Goal: Task Accomplishment & Management: Manage account settings

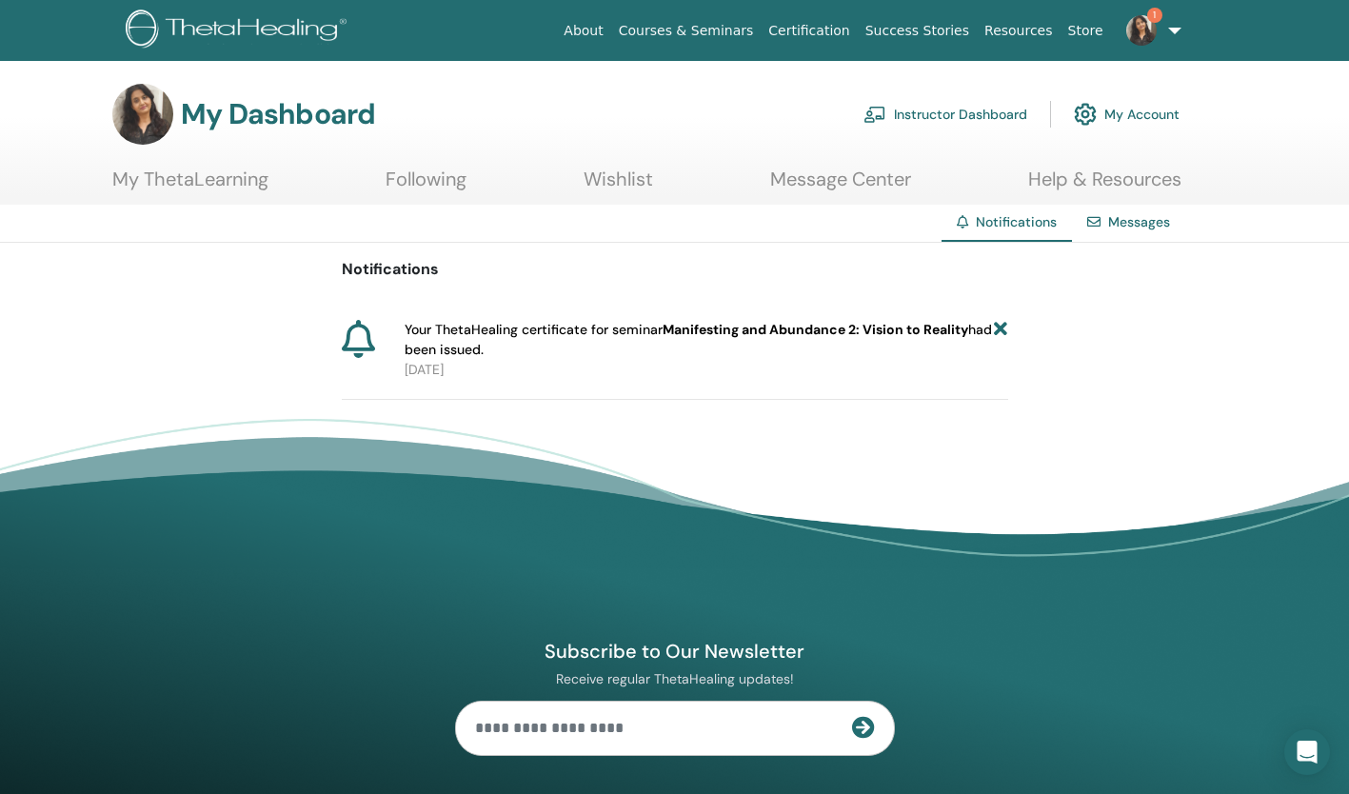
click at [997, 331] on icon at bounding box center [1000, 340] width 13 height 40
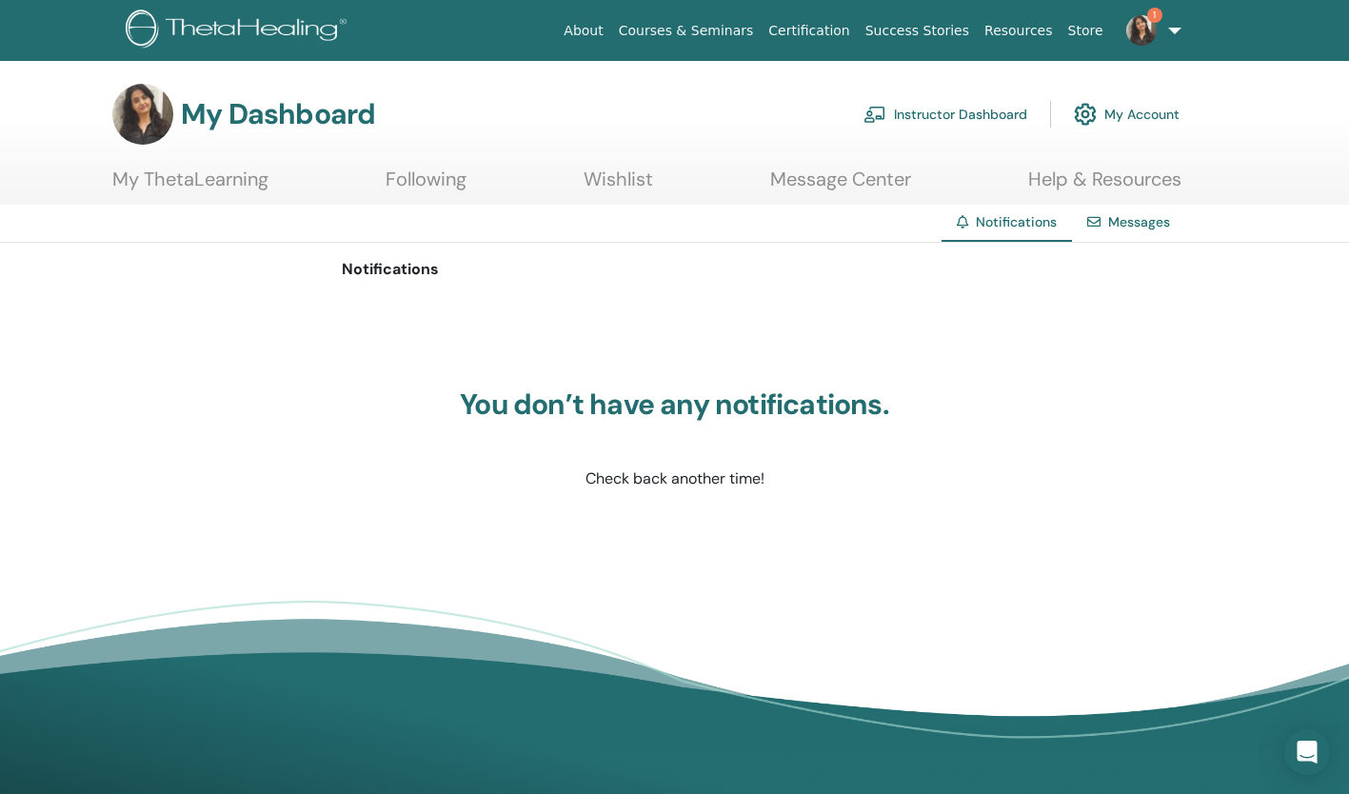
click at [760, 31] on link "Courses & Seminars" at bounding box center [686, 30] width 150 height 35
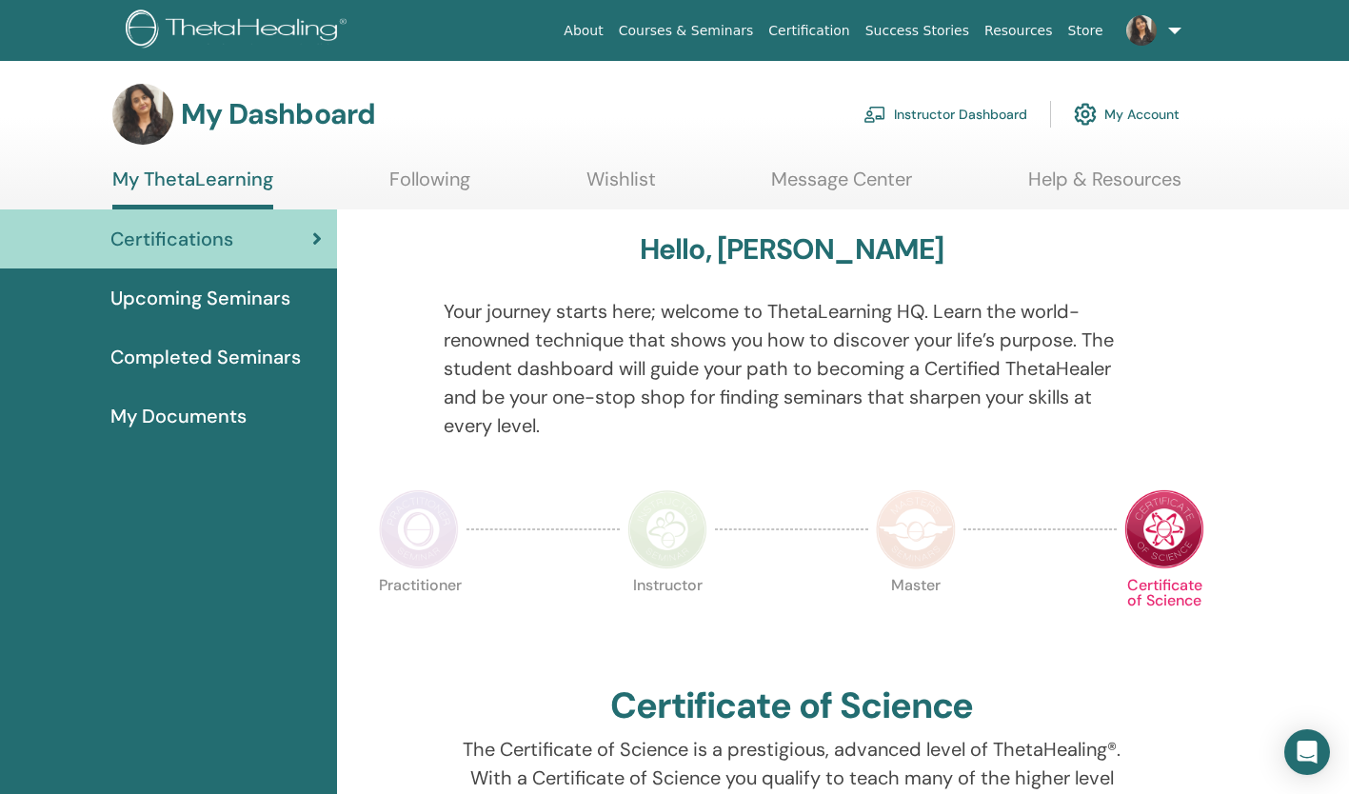
click at [236, 298] on span "Upcoming Seminars" at bounding box center [200, 298] width 180 height 29
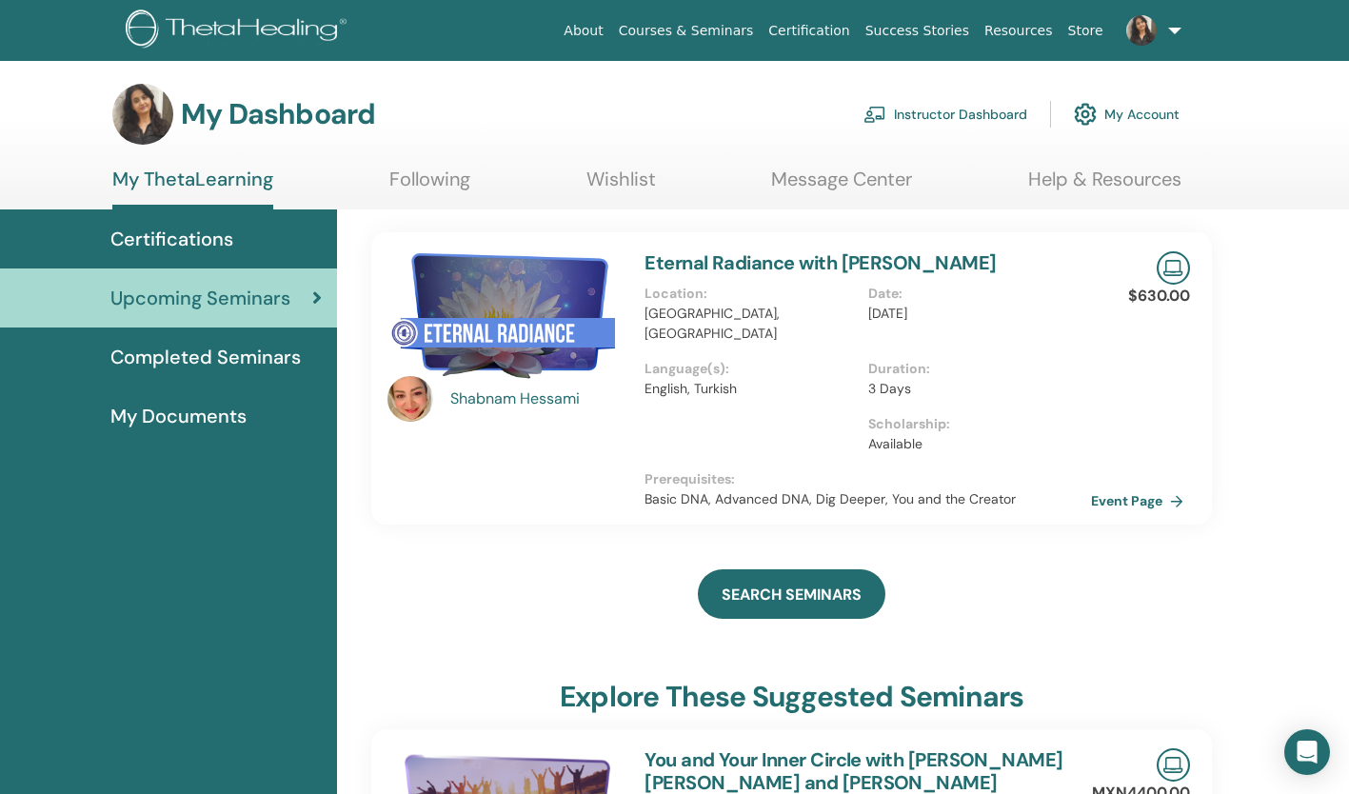
click at [205, 234] on span "Certifications" at bounding box center [171, 239] width 123 height 29
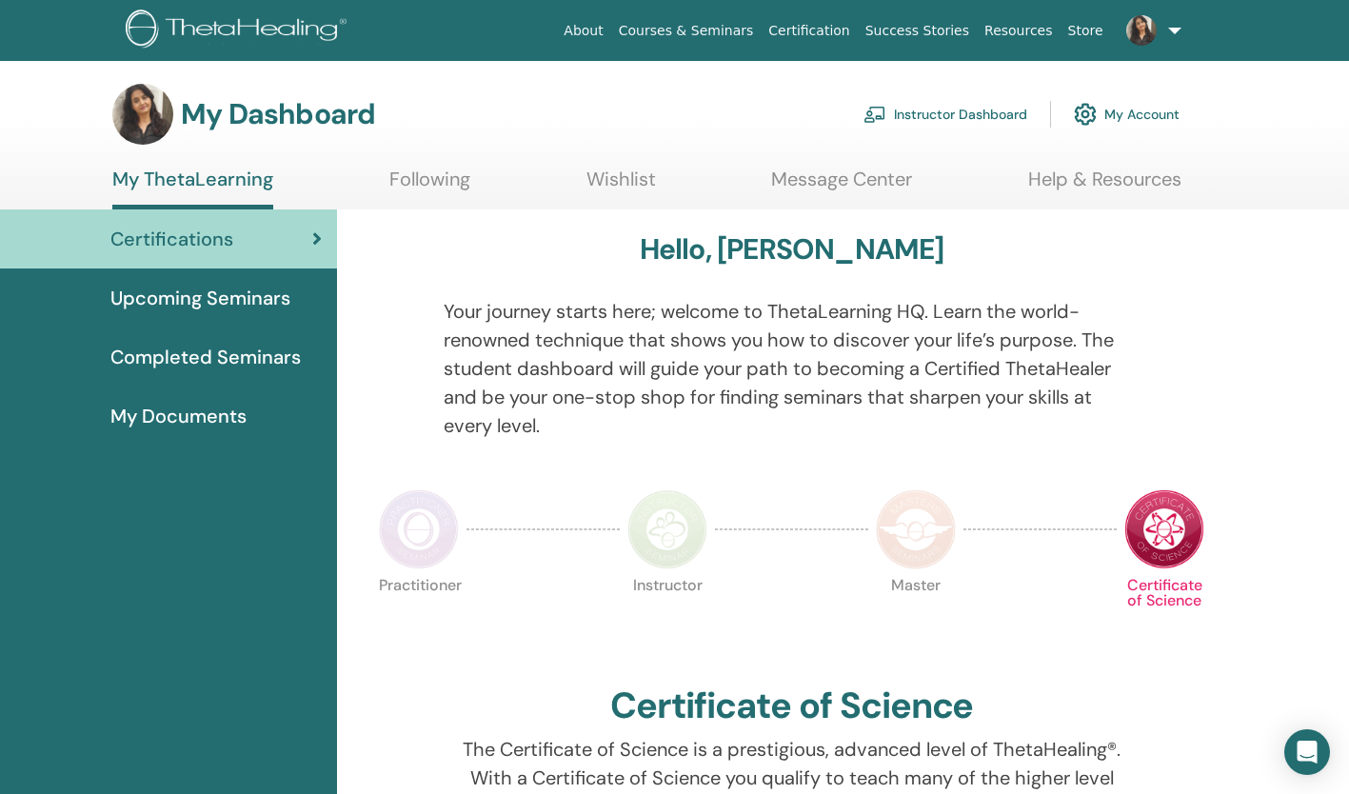
click at [962, 114] on link "Instructor Dashboard" at bounding box center [945, 114] width 164 height 42
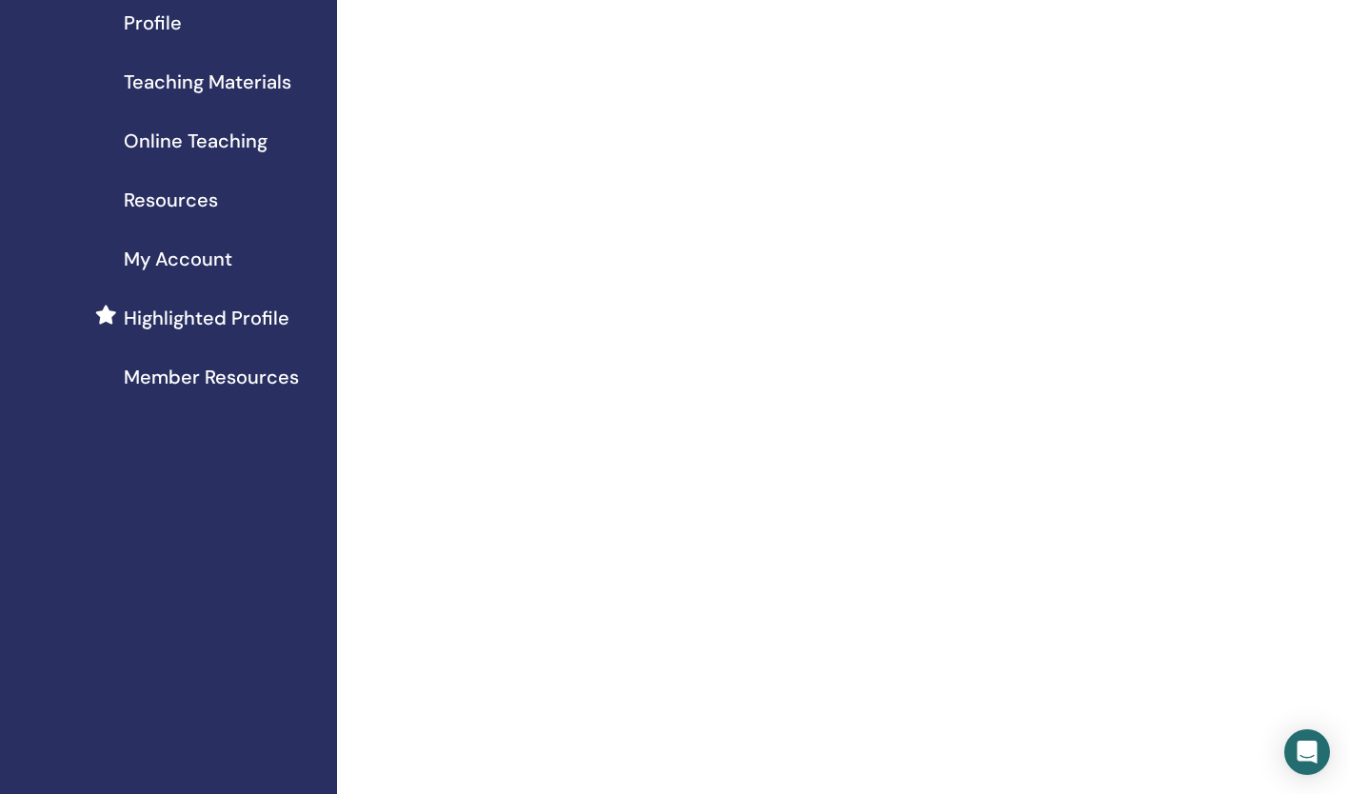
scroll to position [247, 0]
click at [215, 249] on span "My Account" at bounding box center [178, 256] width 109 height 29
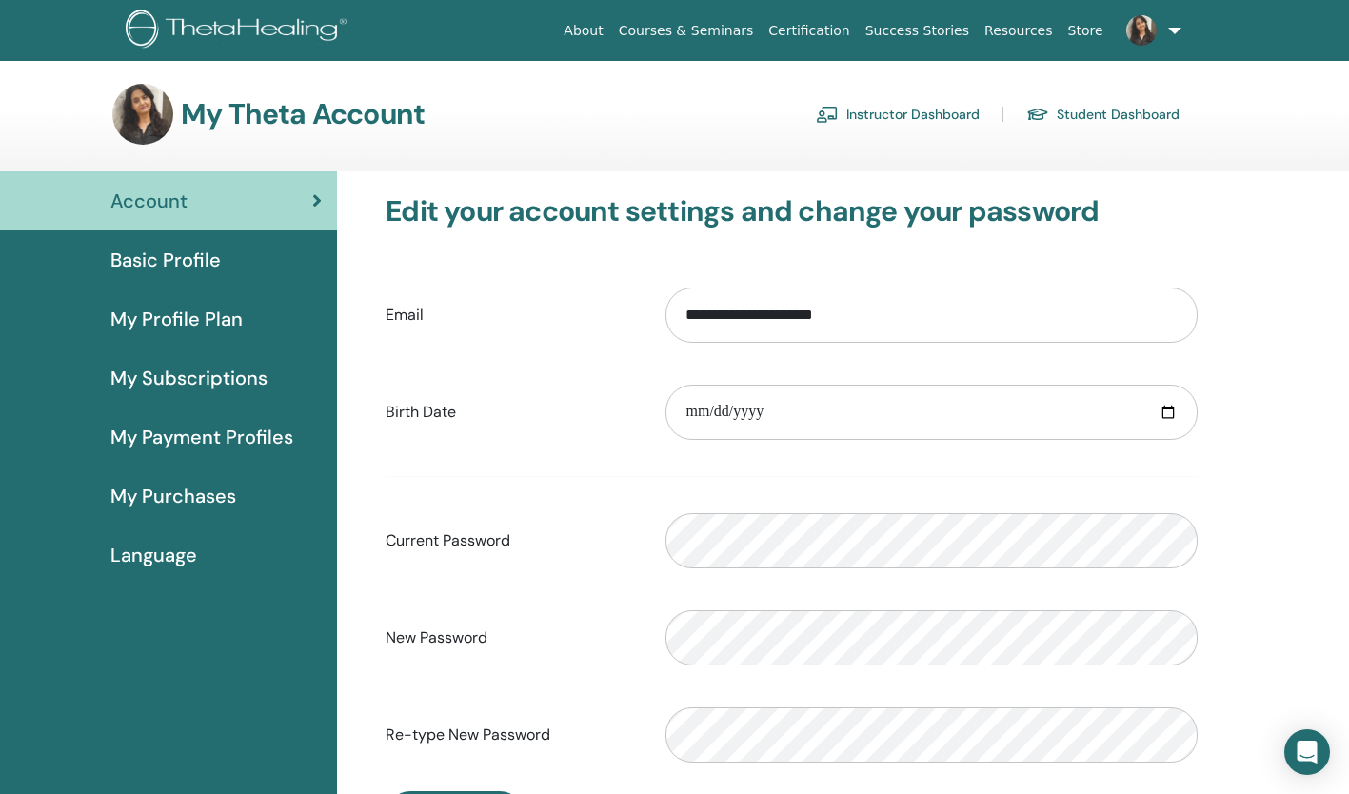
click at [894, 115] on link "Instructor Dashboard" at bounding box center [898, 114] width 164 height 30
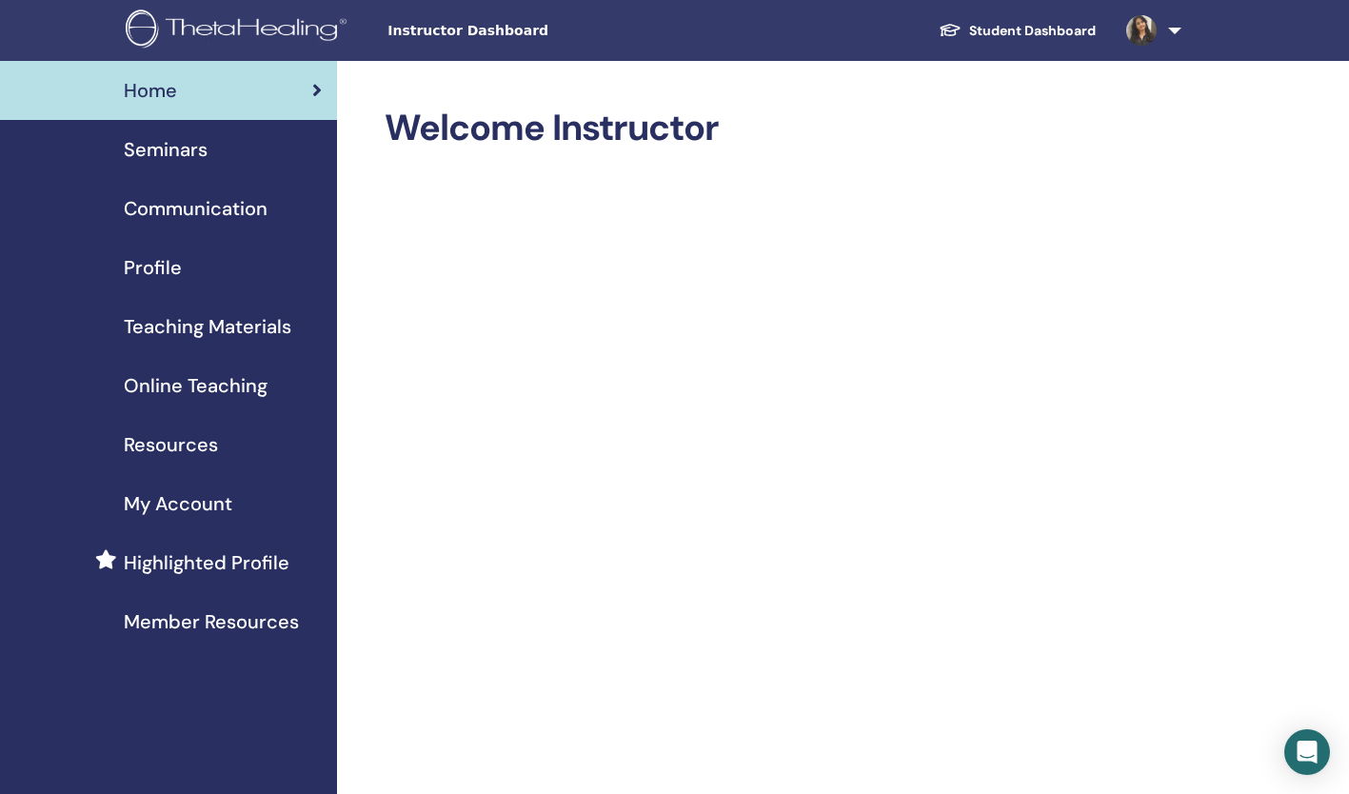
click at [193, 147] on span "Seminars" at bounding box center [166, 149] width 84 height 29
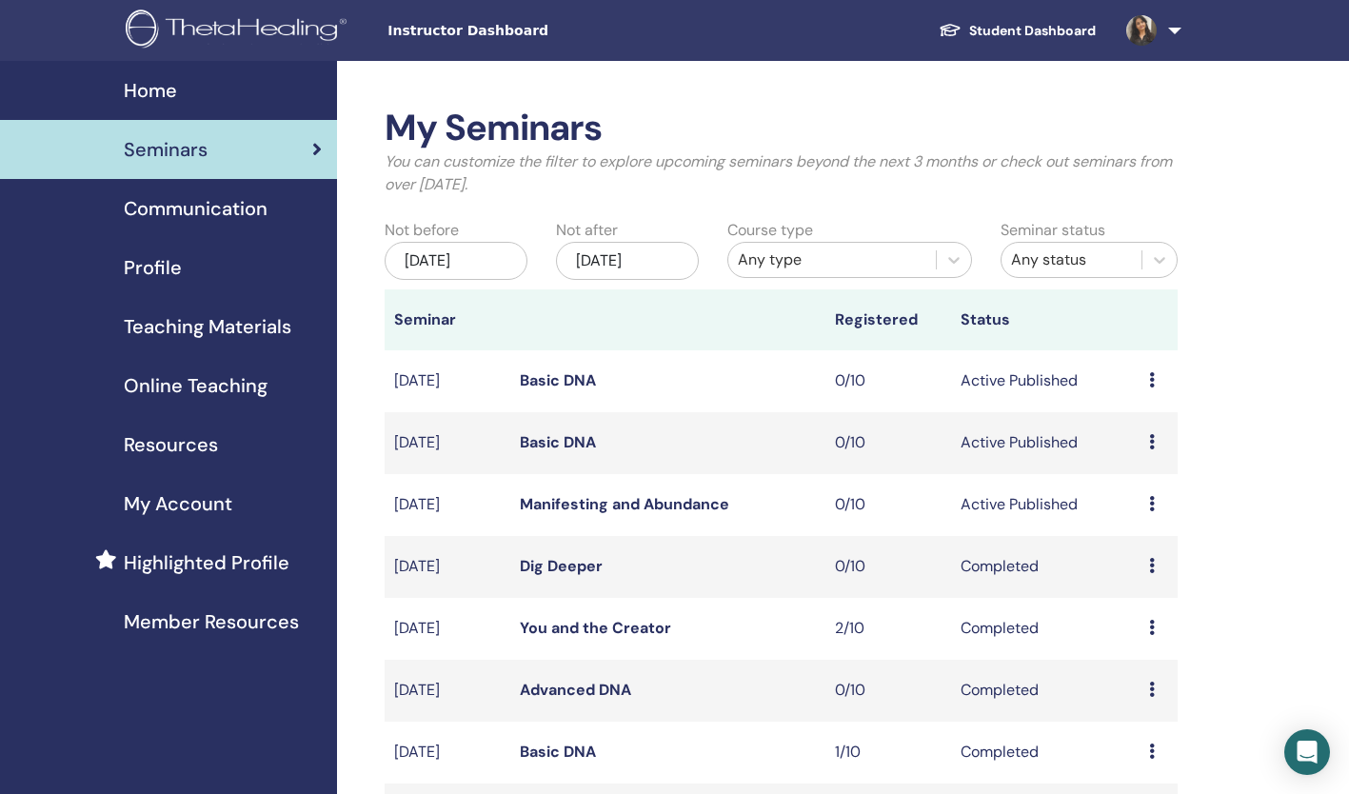
click at [1154, 502] on icon at bounding box center [1152, 503] width 6 height 15
click at [1133, 543] on link "Edit" at bounding box center [1127, 546] width 28 height 20
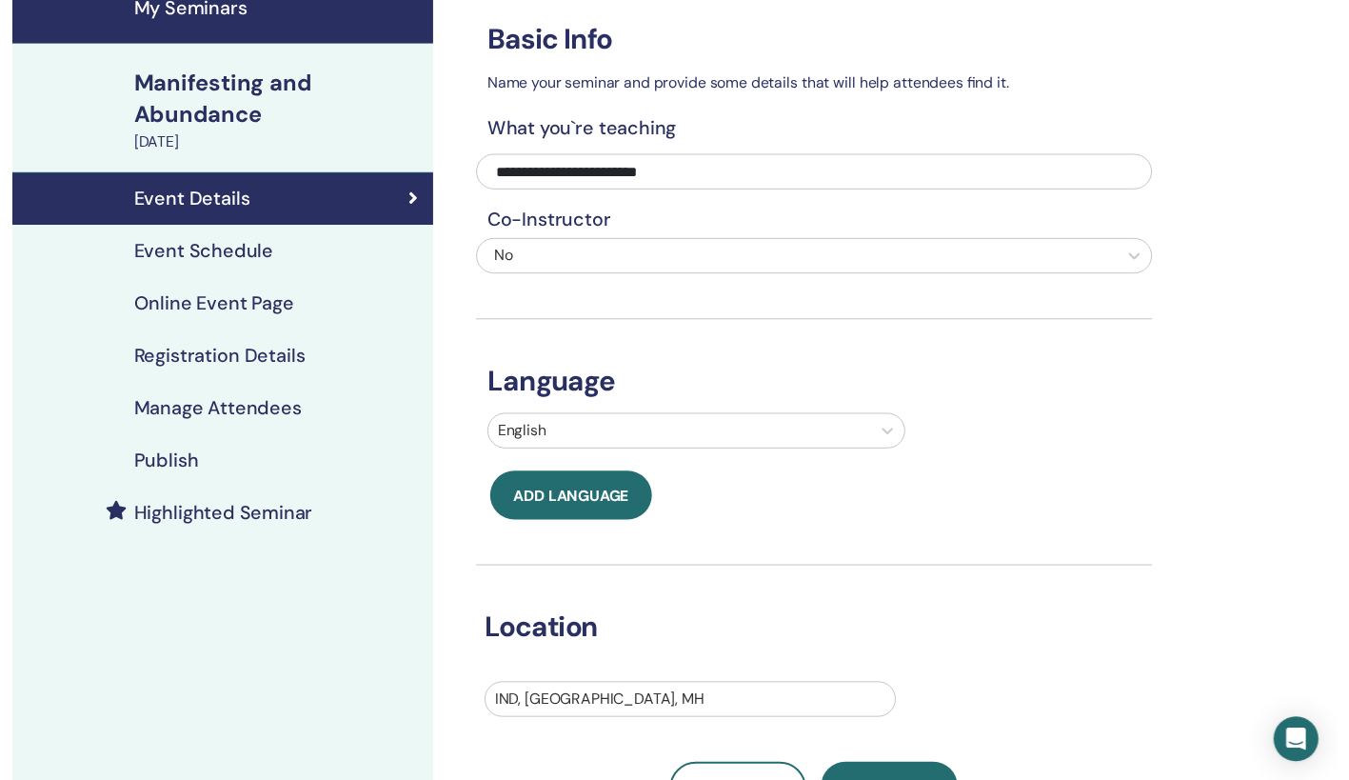
scroll to position [87, 0]
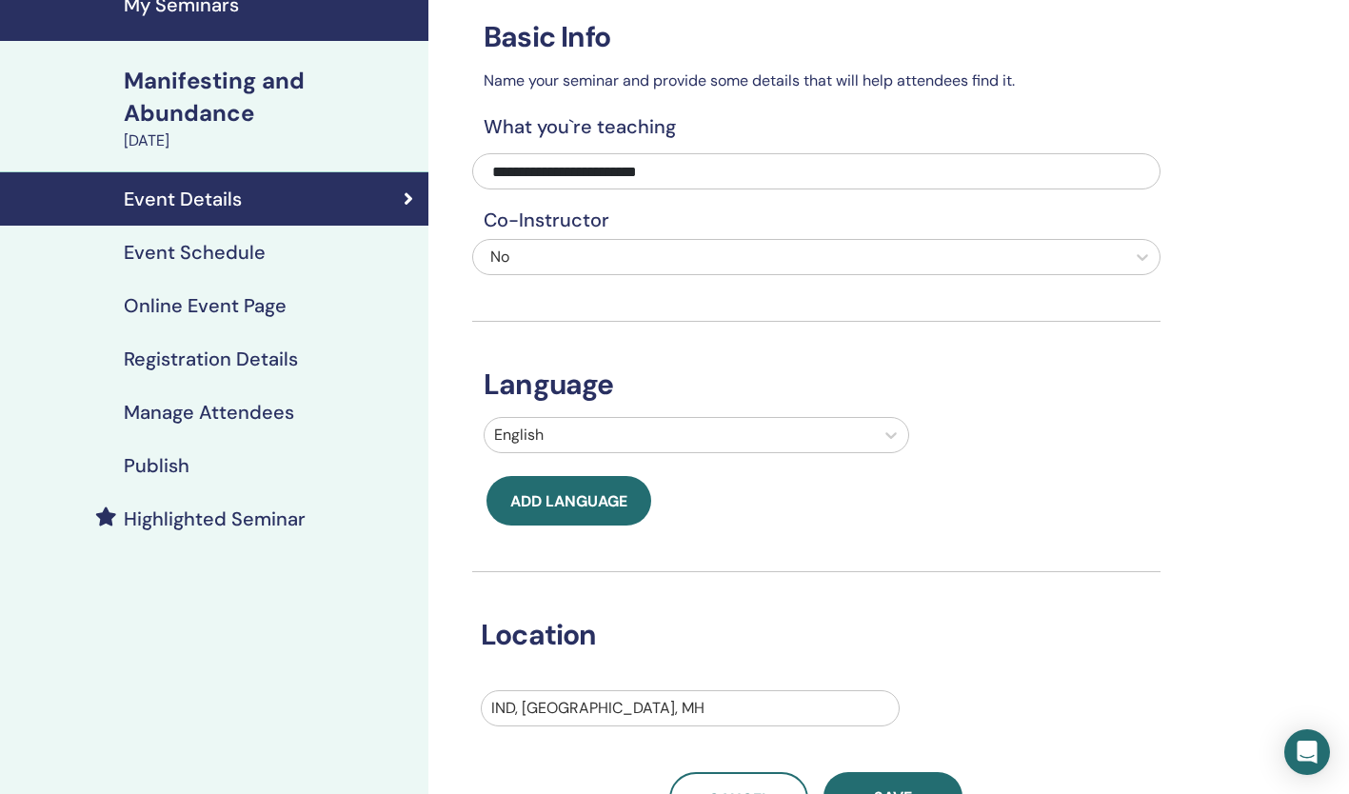
click at [227, 255] on h4 "Event Schedule" at bounding box center [195, 252] width 142 height 23
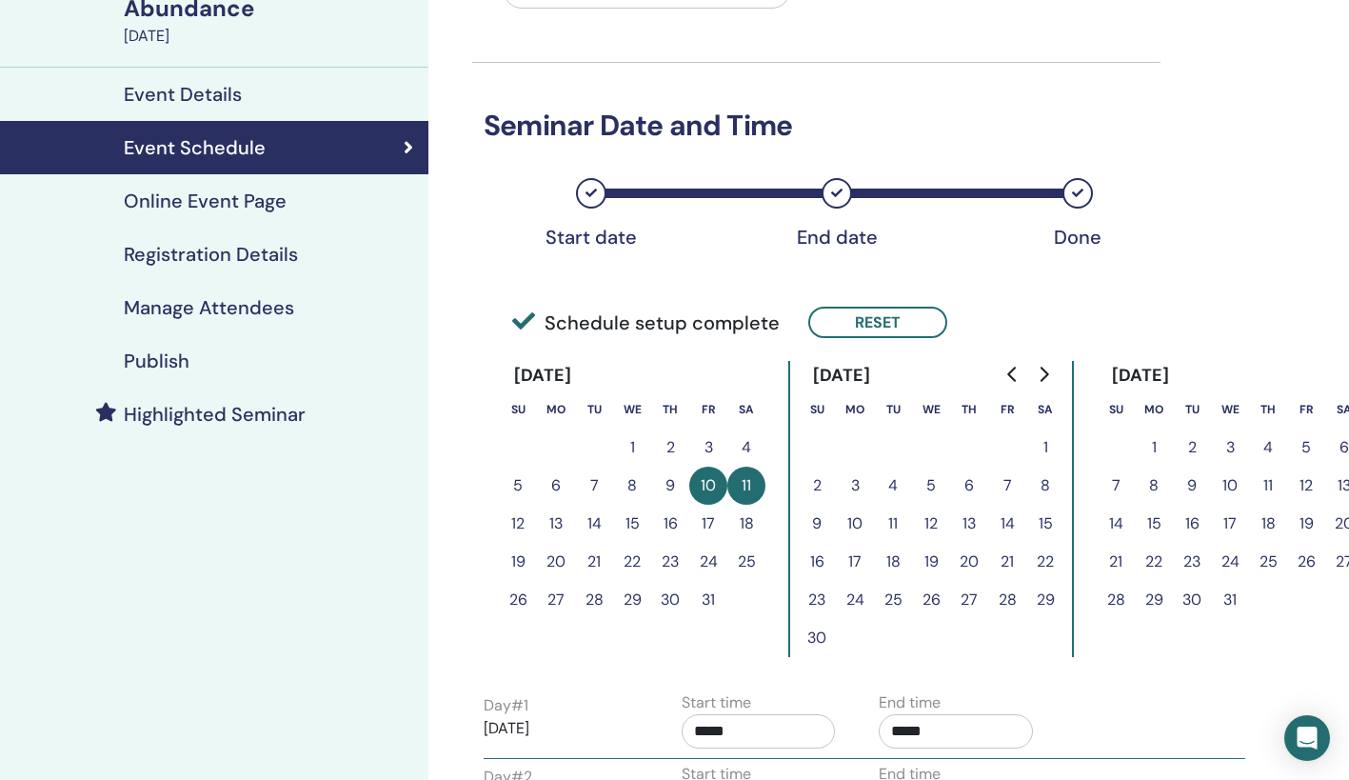
scroll to position [192, 0]
